Goal: Information Seeking & Learning: Learn about a topic

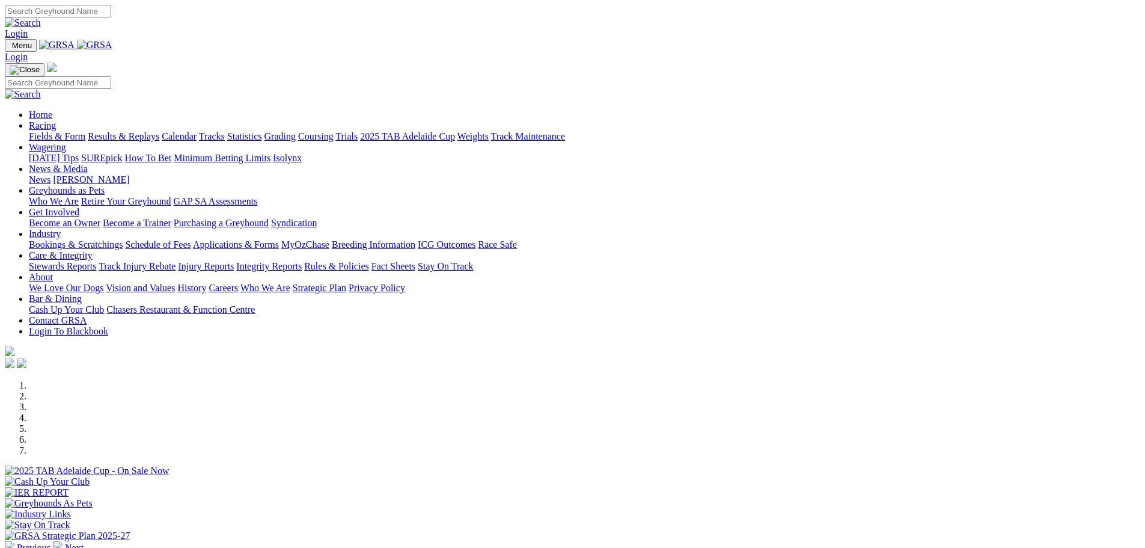
scroll to position [481, 0]
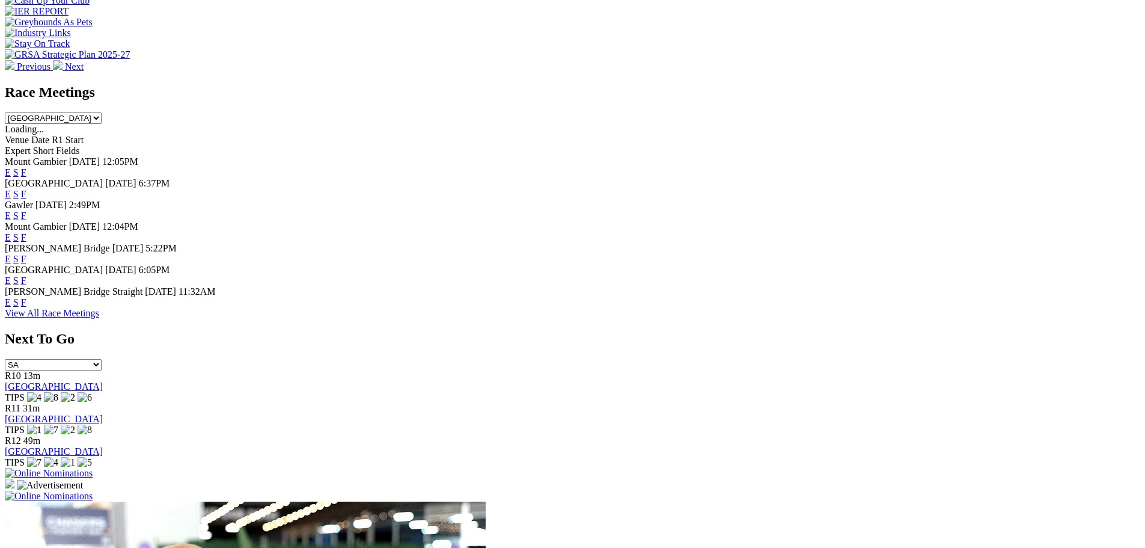
click at [26, 284] on link "F" at bounding box center [23, 280] width 5 height 10
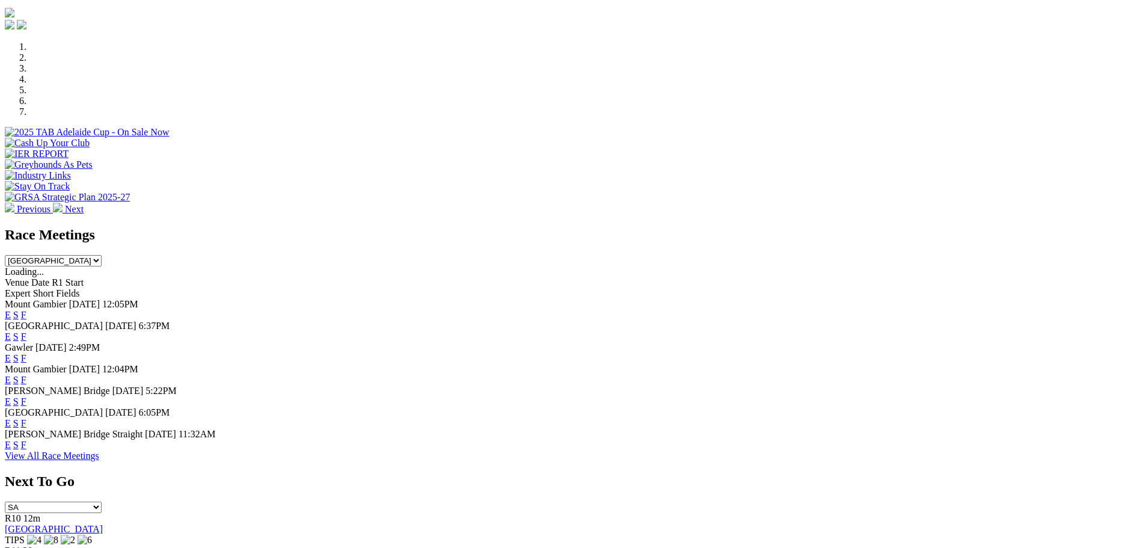
scroll to position [361, 0]
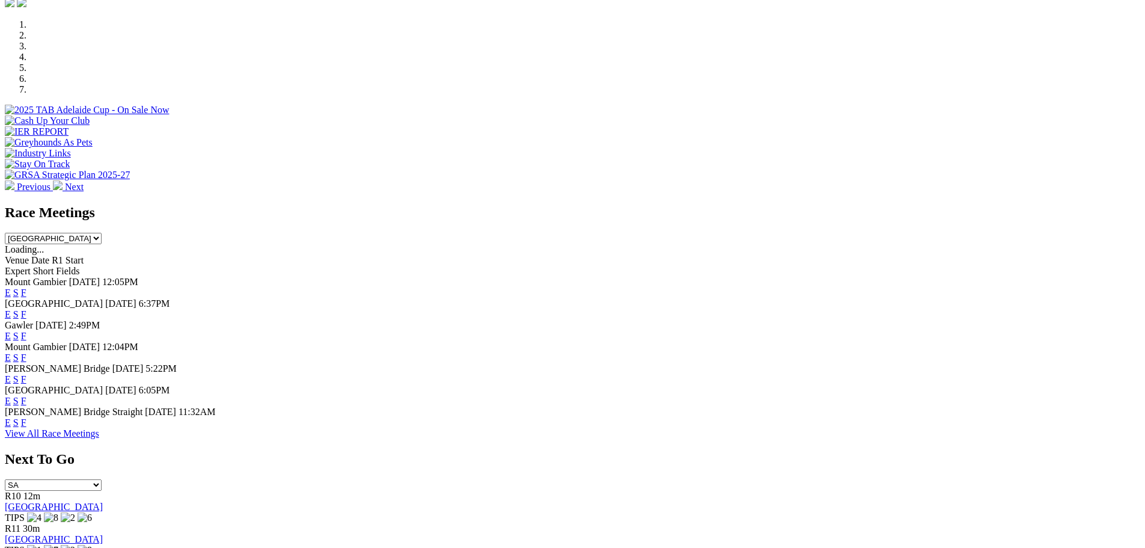
click at [26, 402] on link "F" at bounding box center [23, 401] width 5 height 10
